Goal: Task Accomplishment & Management: Use online tool/utility

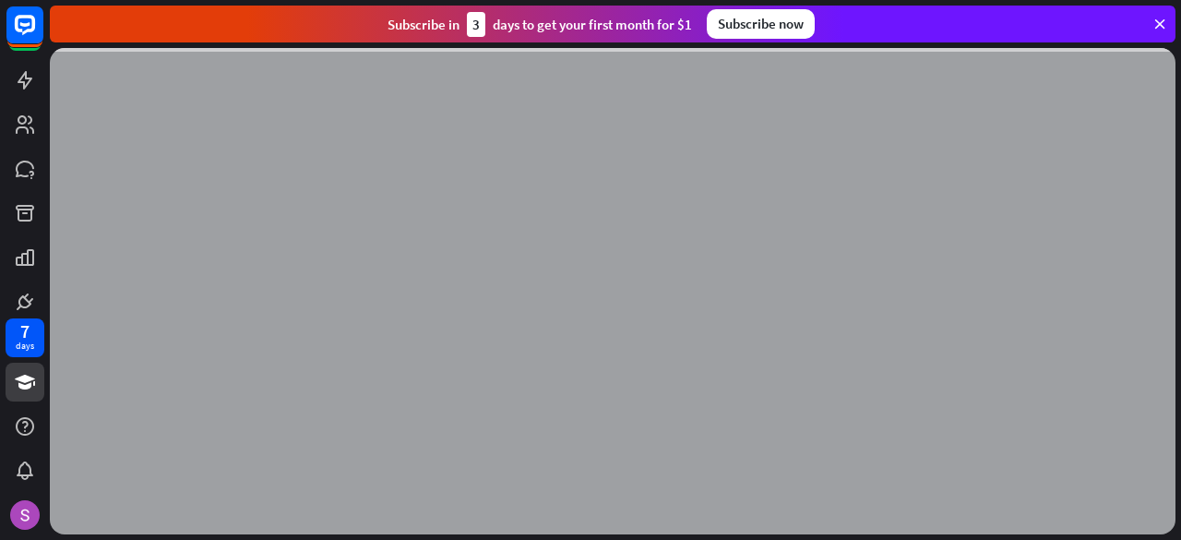
click at [184, 118] on div at bounding box center [613, 291] width 1126 height 486
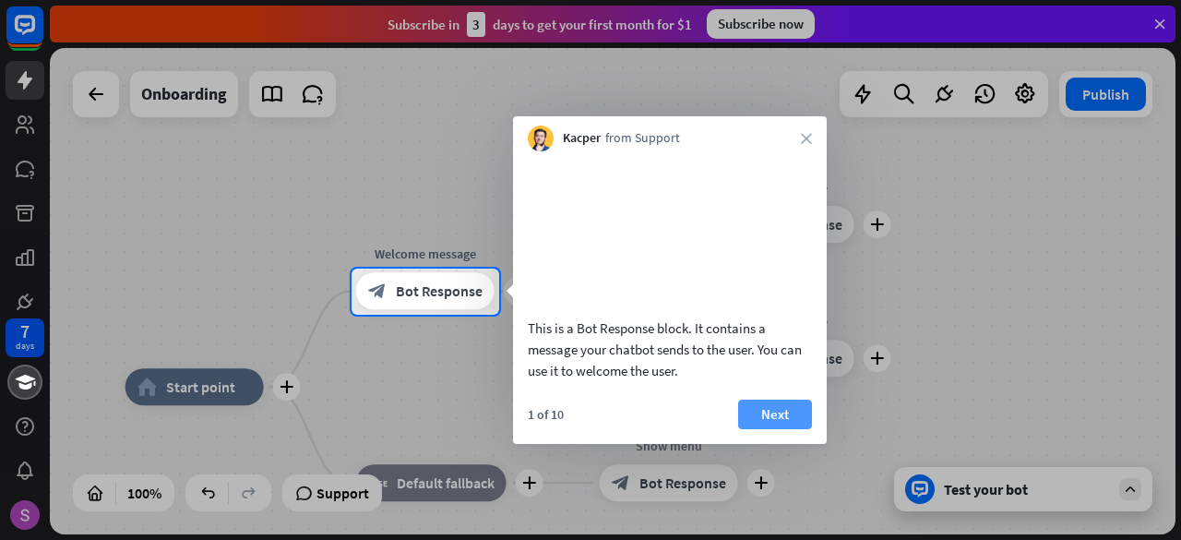
click at [757, 429] on button "Next" at bounding box center [775, 415] width 74 height 30
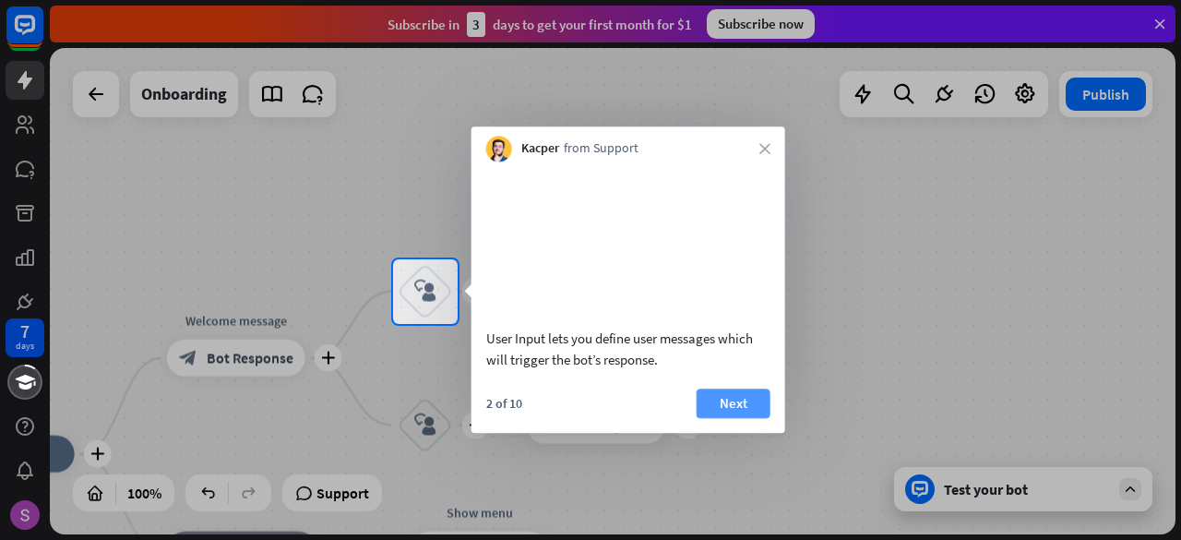
click at [742, 416] on button "Next" at bounding box center [734, 404] width 74 height 30
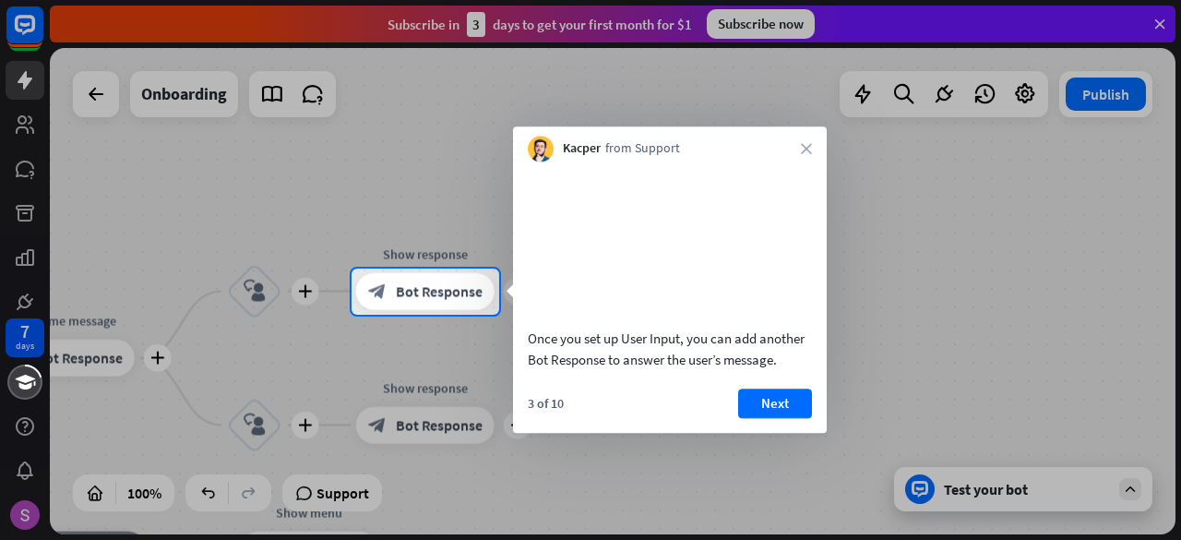
click at [742, 416] on button "Next" at bounding box center [775, 404] width 74 height 30
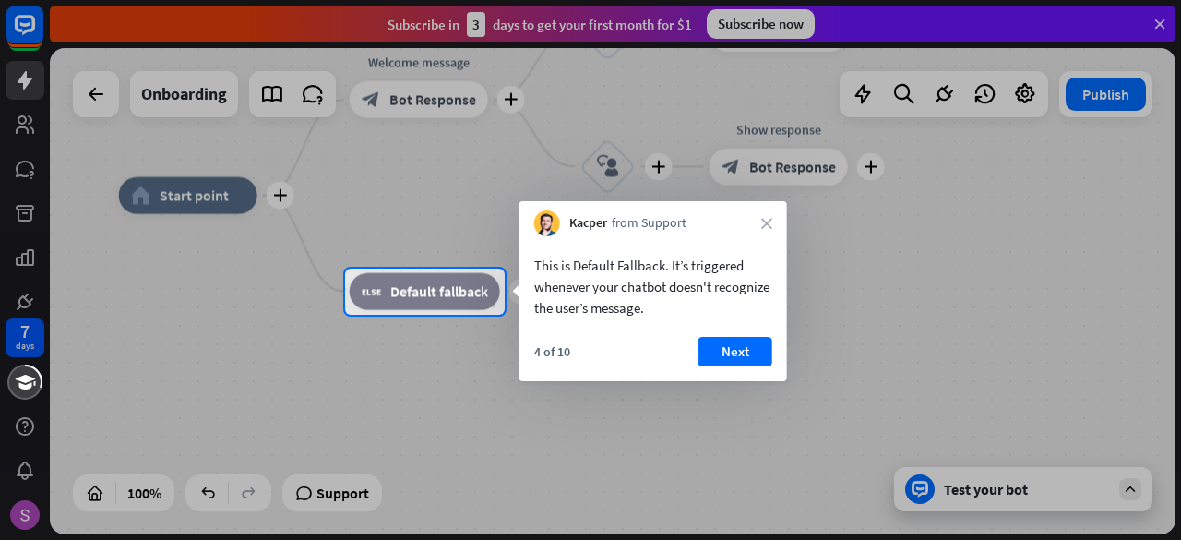
click at [724, 370] on div "4 of 10 Next" at bounding box center [654, 359] width 268 height 44
click at [724, 366] on button "Next" at bounding box center [736, 352] width 74 height 30
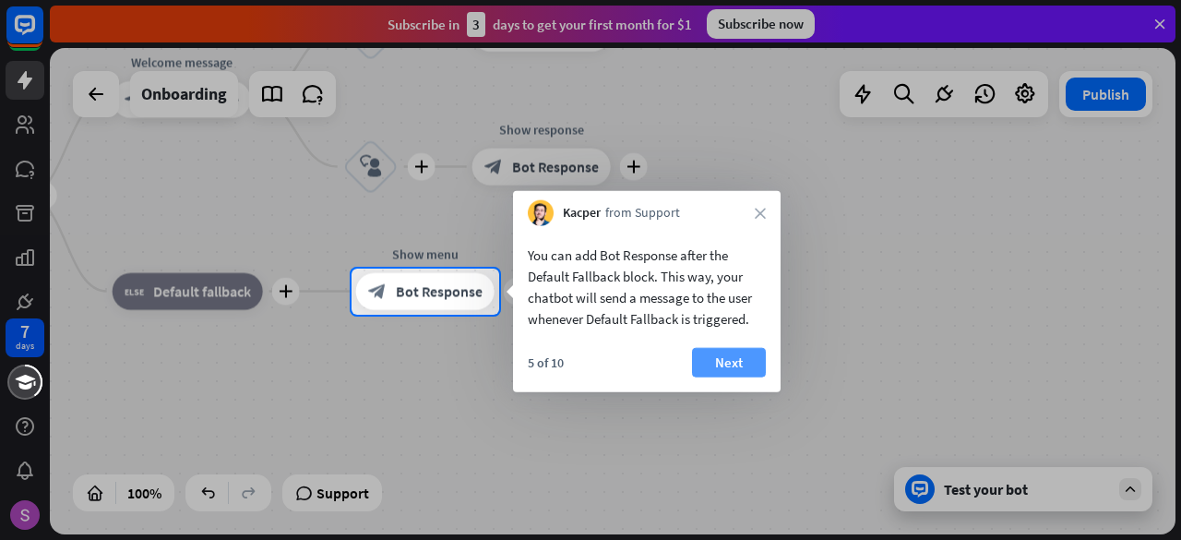
click at [744, 368] on button "Next" at bounding box center [729, 363] width 74 height 30
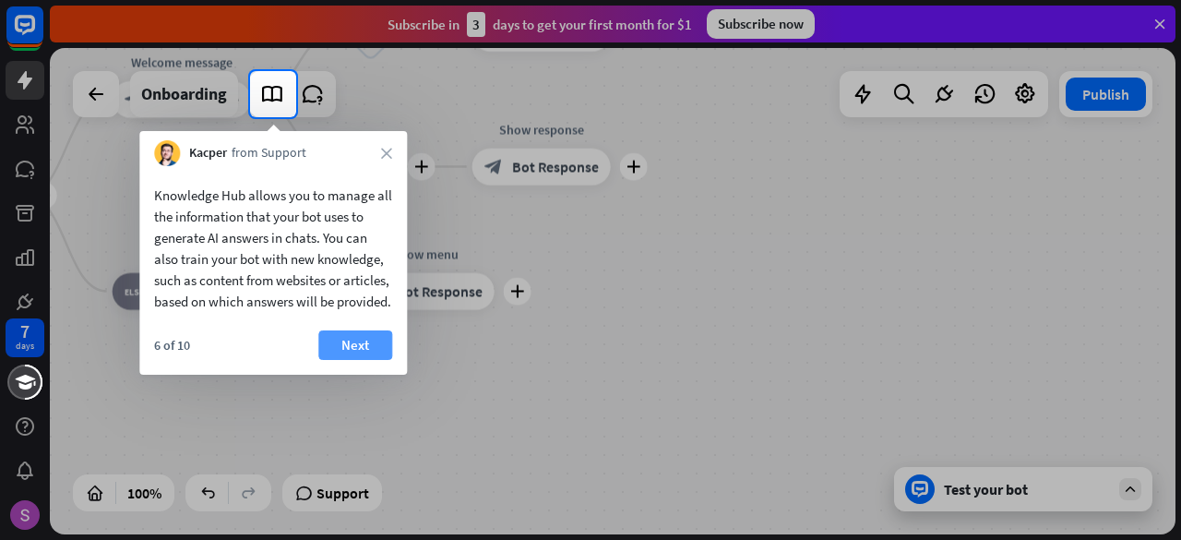
click at [368, 360] on button "Next" at bounding box center [355, 345] width 74 height 30
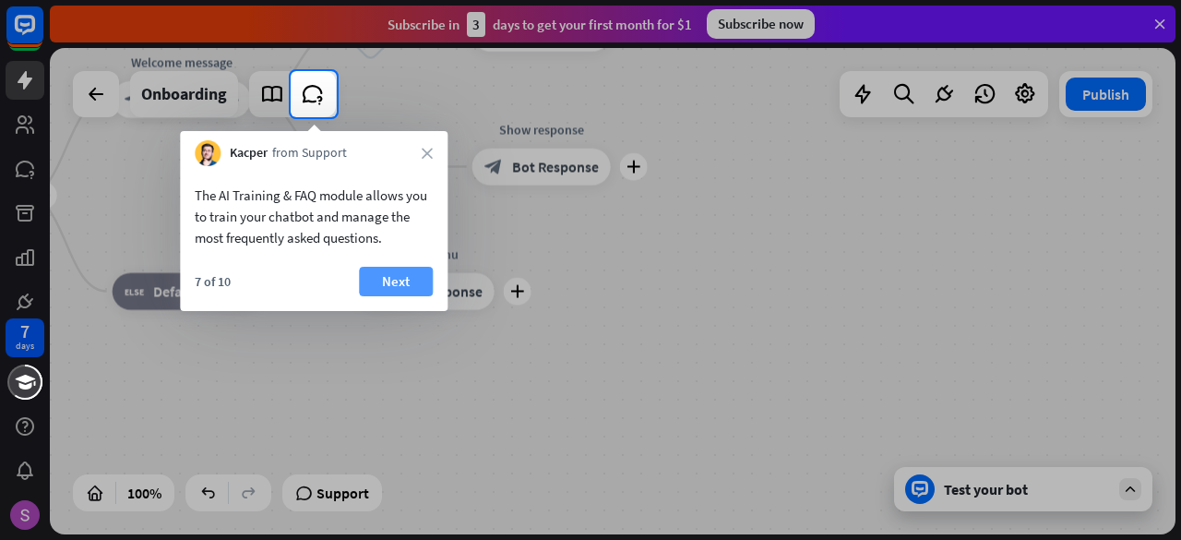
click at [377, 285] on button "Next" at bounding box center [396, 282] width 74 height 30
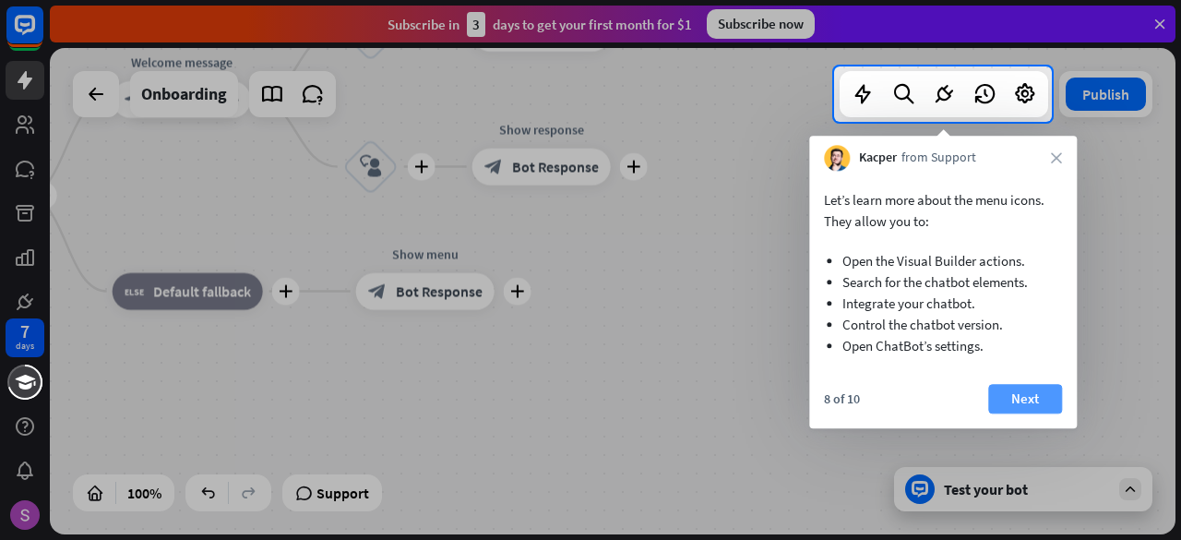
click at [1019, 402] on button "Next" at bounding box center [1026, 399] width 74 height 30
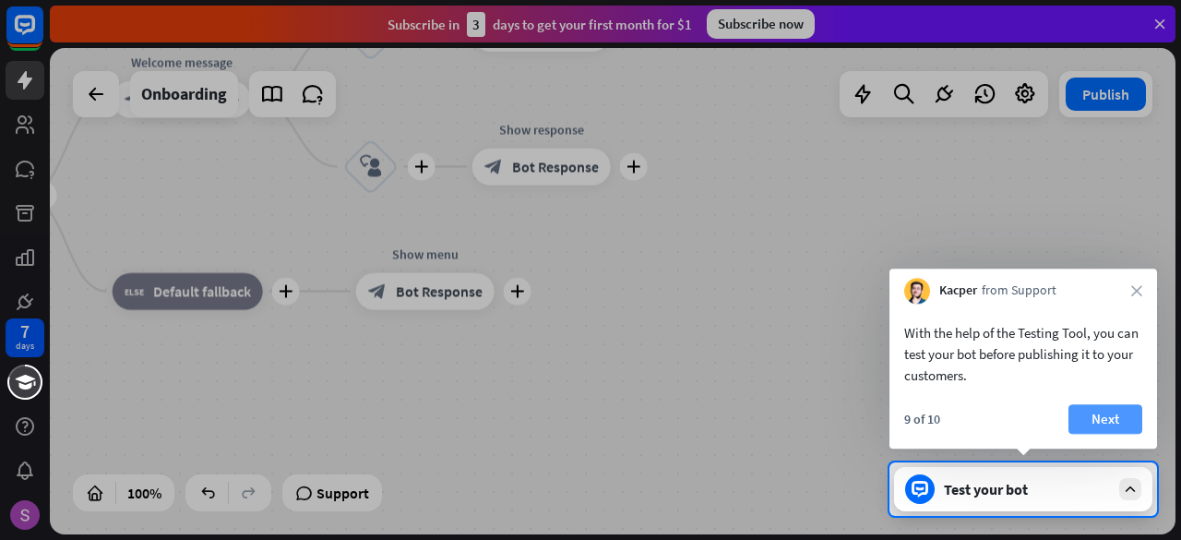
click at [1107, 405] on button "Next" at bounding box center [1106, 419] width 74 height 30
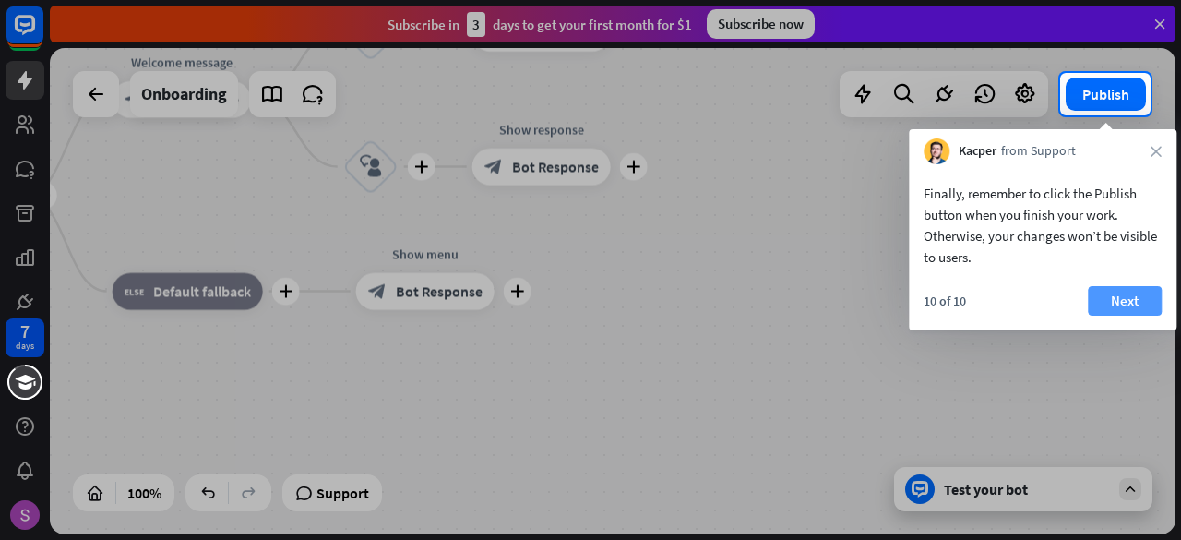
click at [1145, 293] on button "Next" at bounding box center [1125, 301] width 74 height 30
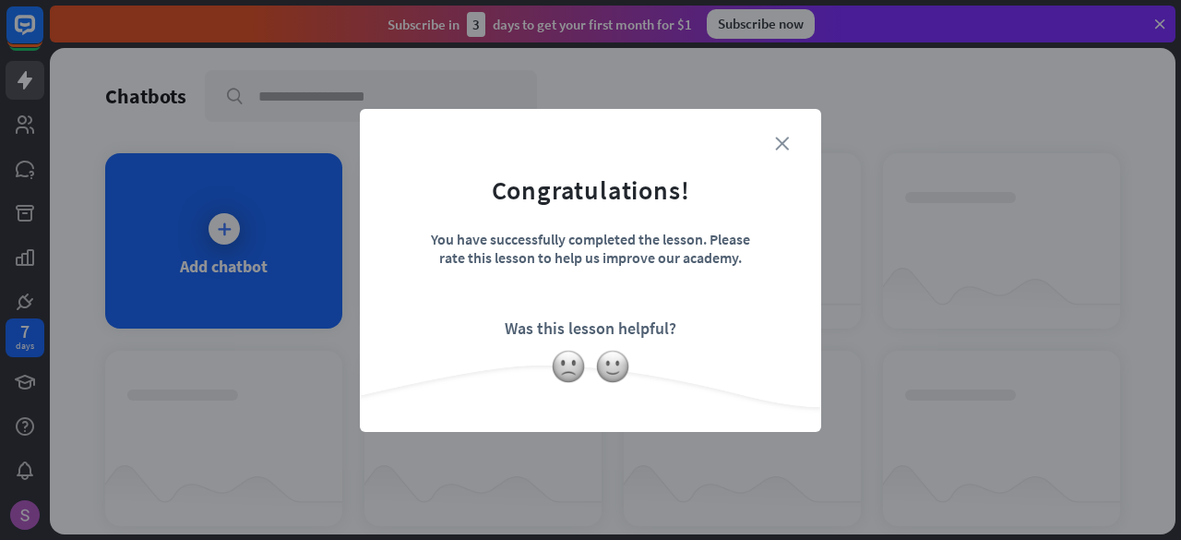
click at [778, 143] on icon "close" at bounding box center [782, 144] width 14 height 14
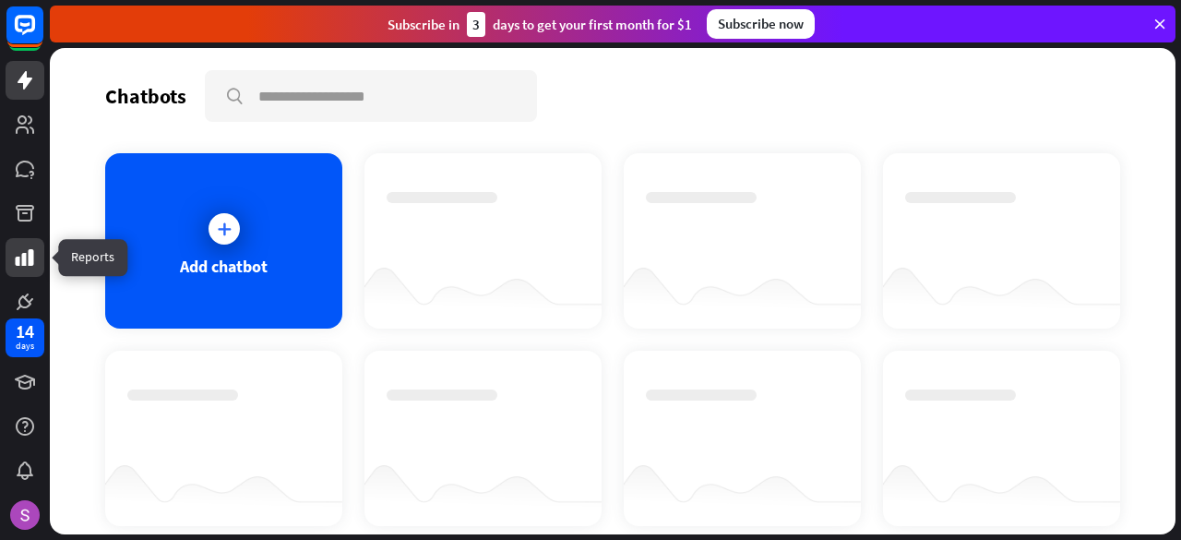
click at [22, 254] on icon at bounding box center [25, 257] width 18 height 17
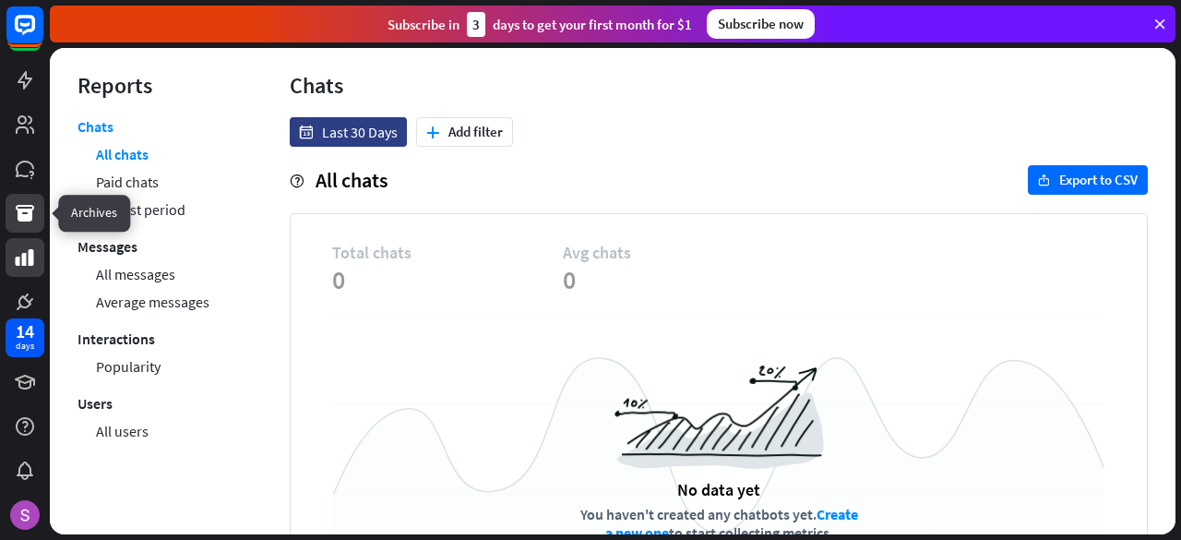
click at [24, 217] on icon at bounding box center [25, 213] width 18 height 17
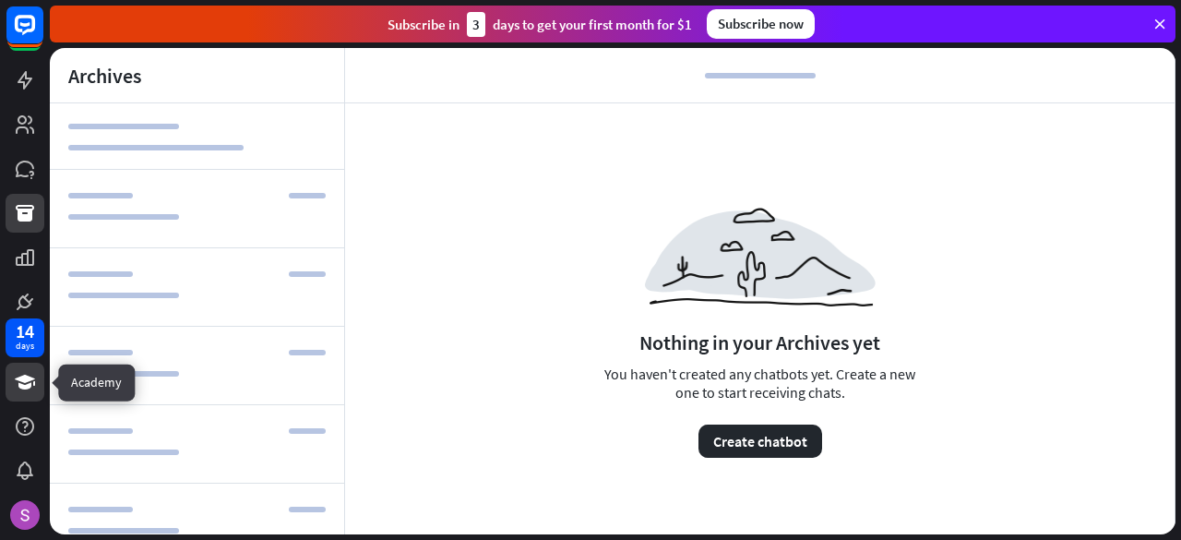
click at [19, 380] on icon at bounding box center [25, 382] width 20 height 15
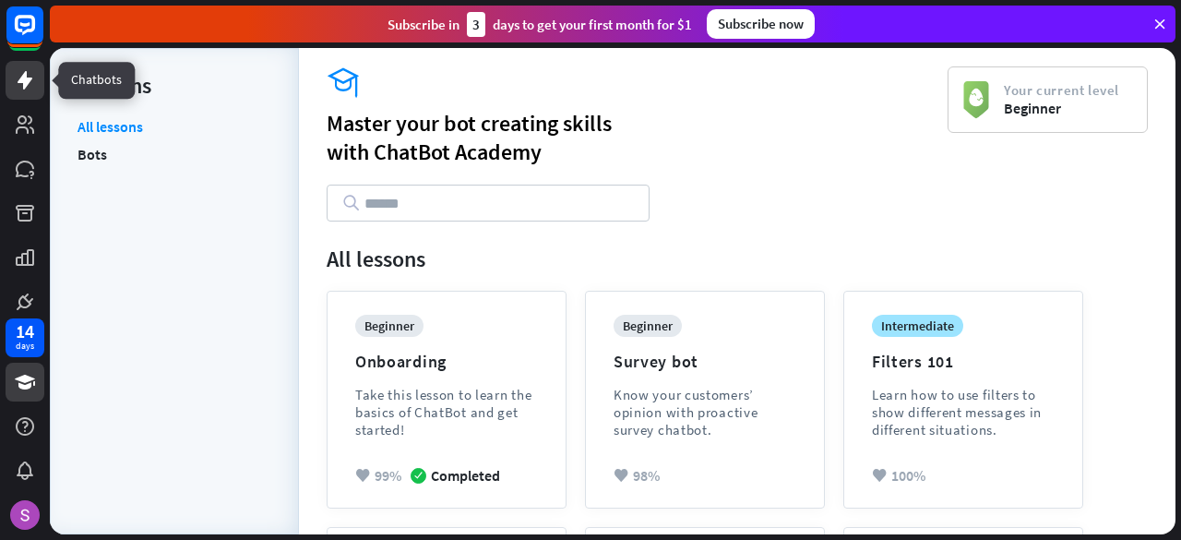
click at [31, 94] on link at bounding box center [25, 80] width 39 height 39
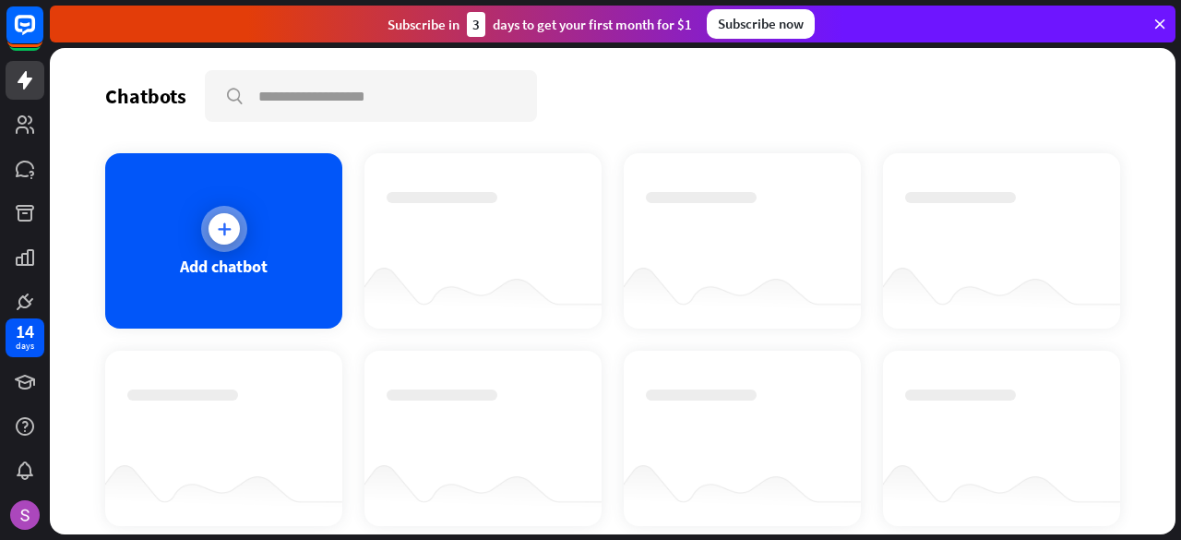
click at [222, 210] on div at bounding box center [224, 229] width 46 height 46
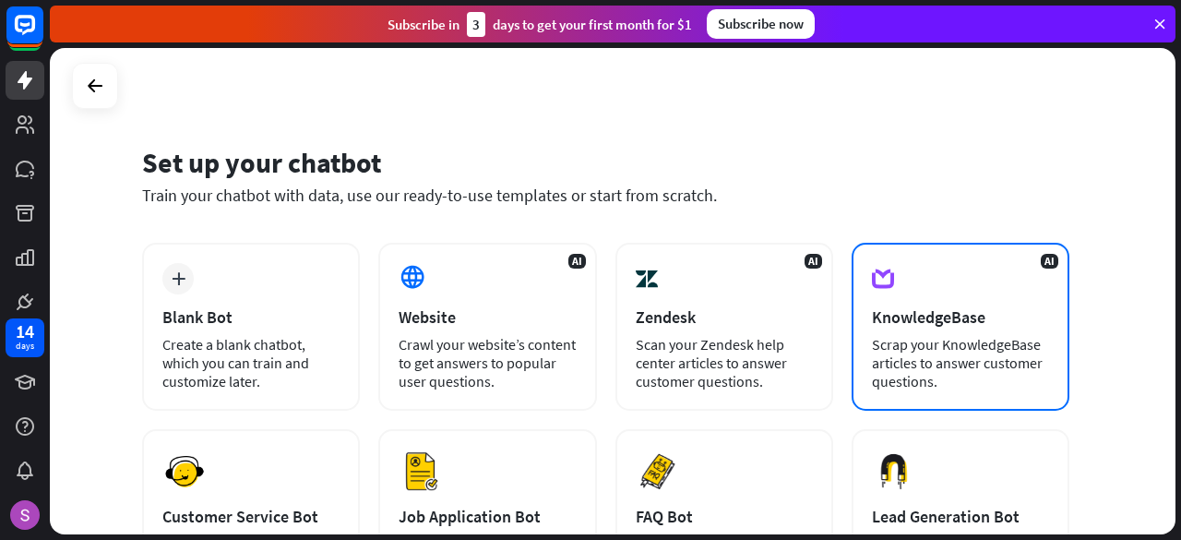
click at [912, 330] on div "AI KnowledgeBase Scrap your KnowledgeBase articles to answer customer questions." at bounding box center [961, 327] width 218 height 168
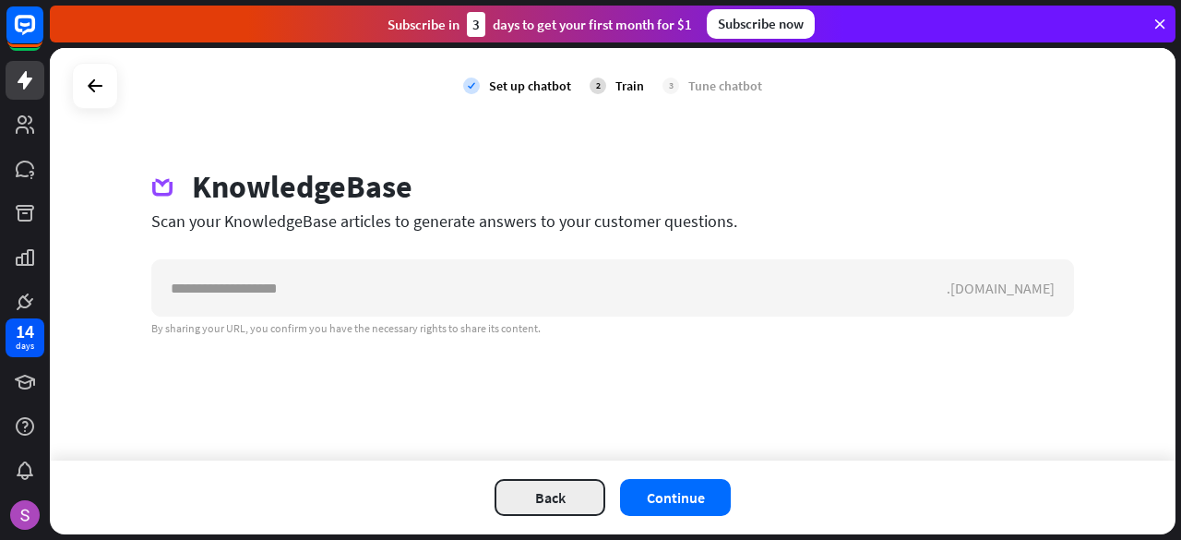
click at [561, 492] on button "Back" at bounding box center [550, 497] width 111 height 37
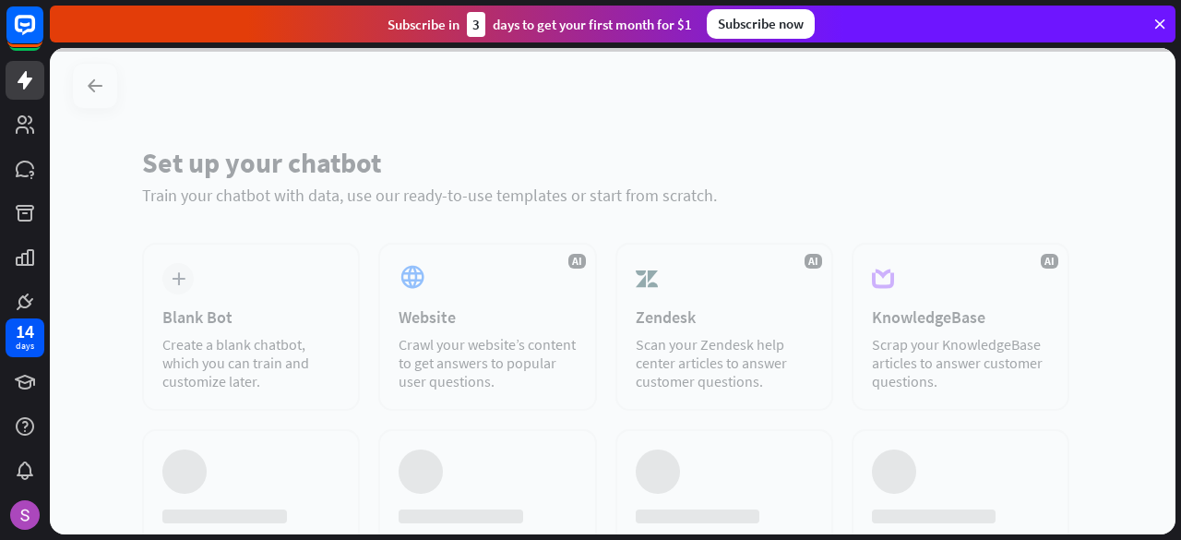
click at [292, 366] on div at bounding box center [613, 291] width 1126 height 486
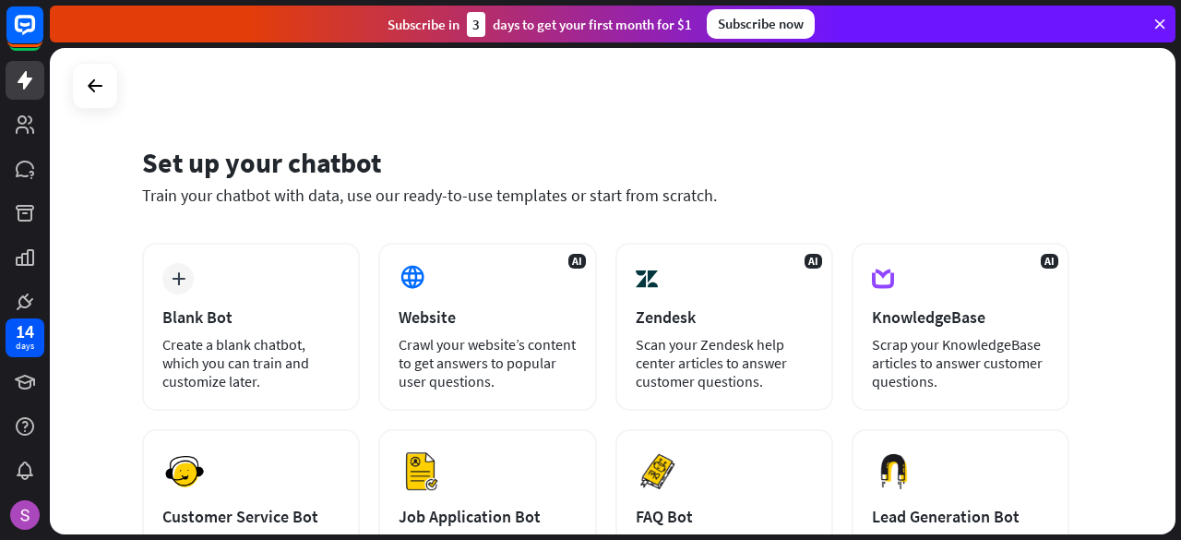
click at [292, 366] on div "Create a blank chatbot, which you can train and customize later." at bounding box center [250, 362] width 177 height 55
